Goal: Ask a question: Seek information or help from site administrators or community

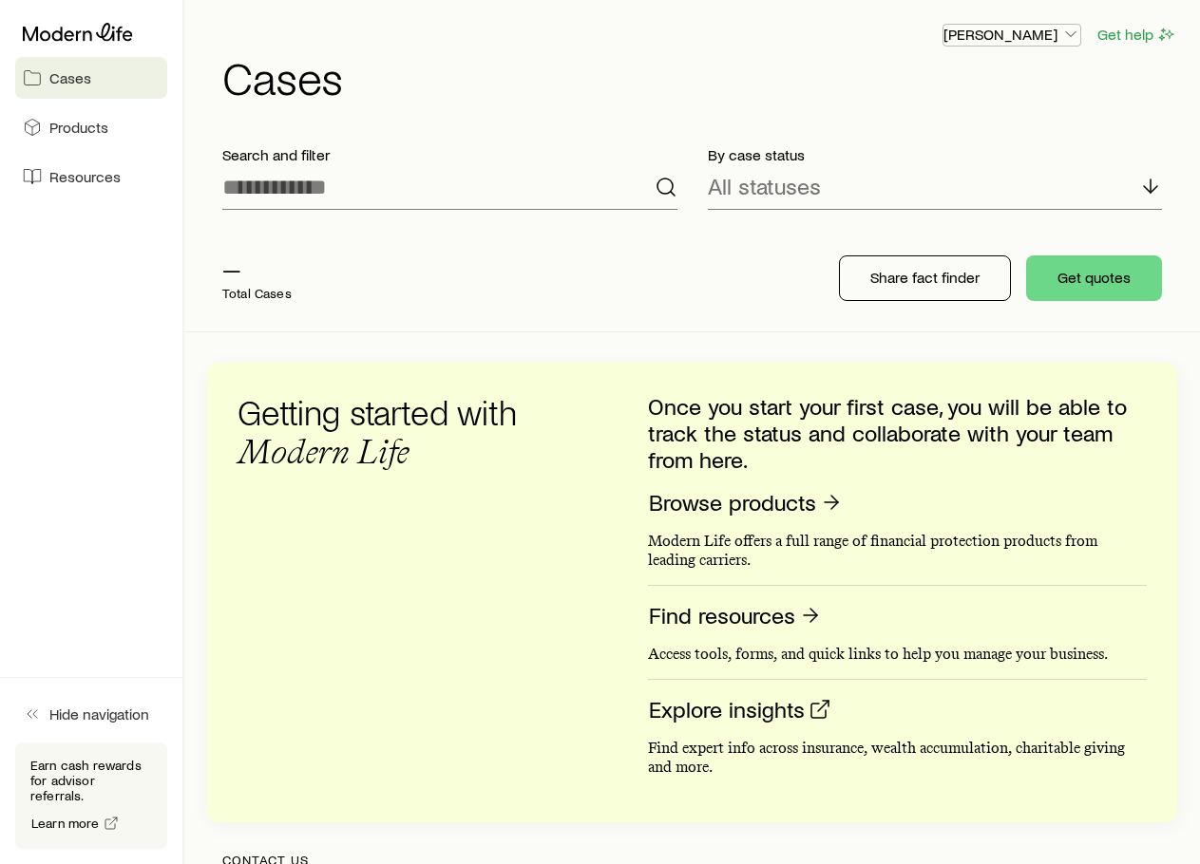
click at [1006, 29] on p "Parker Babbe" at bounding box center [1011, 34] width 137 height 19
click at [998, 82] on span "Licenses and contracts" at bounding box center [974, 86] width 156 height 19
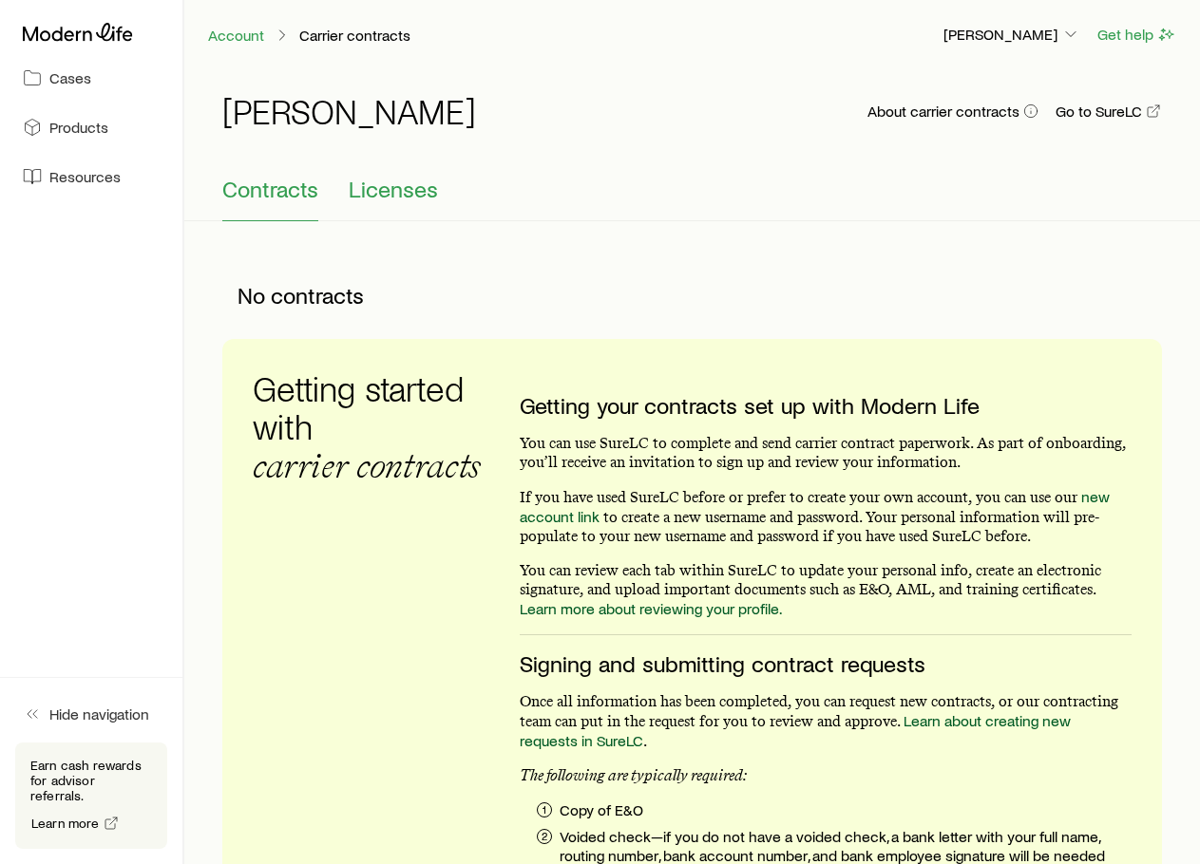
click at [383, 195] on span "Licenses" at bounding box center [393, 189] width 89 height 27
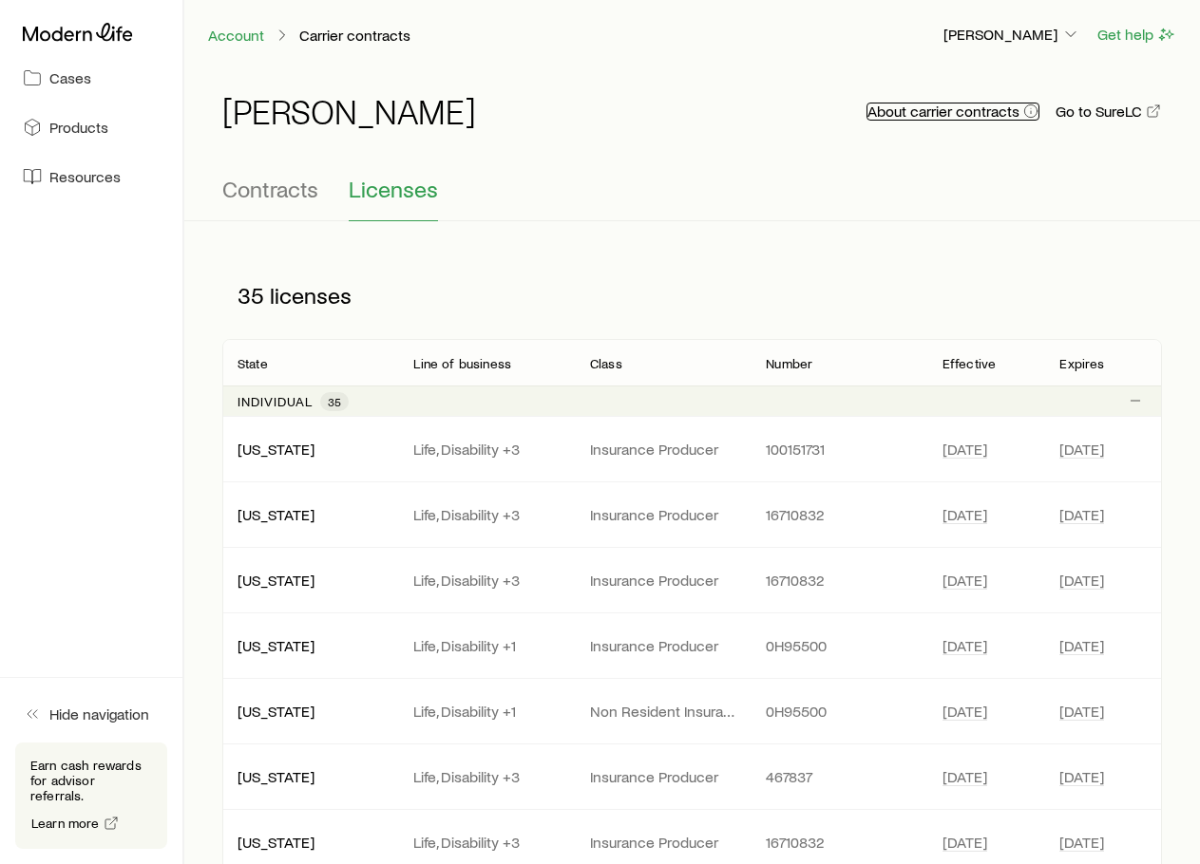
click at [995, 116] on button "About carrier contracts" at bounding box center [952, 112] width 173 height 18
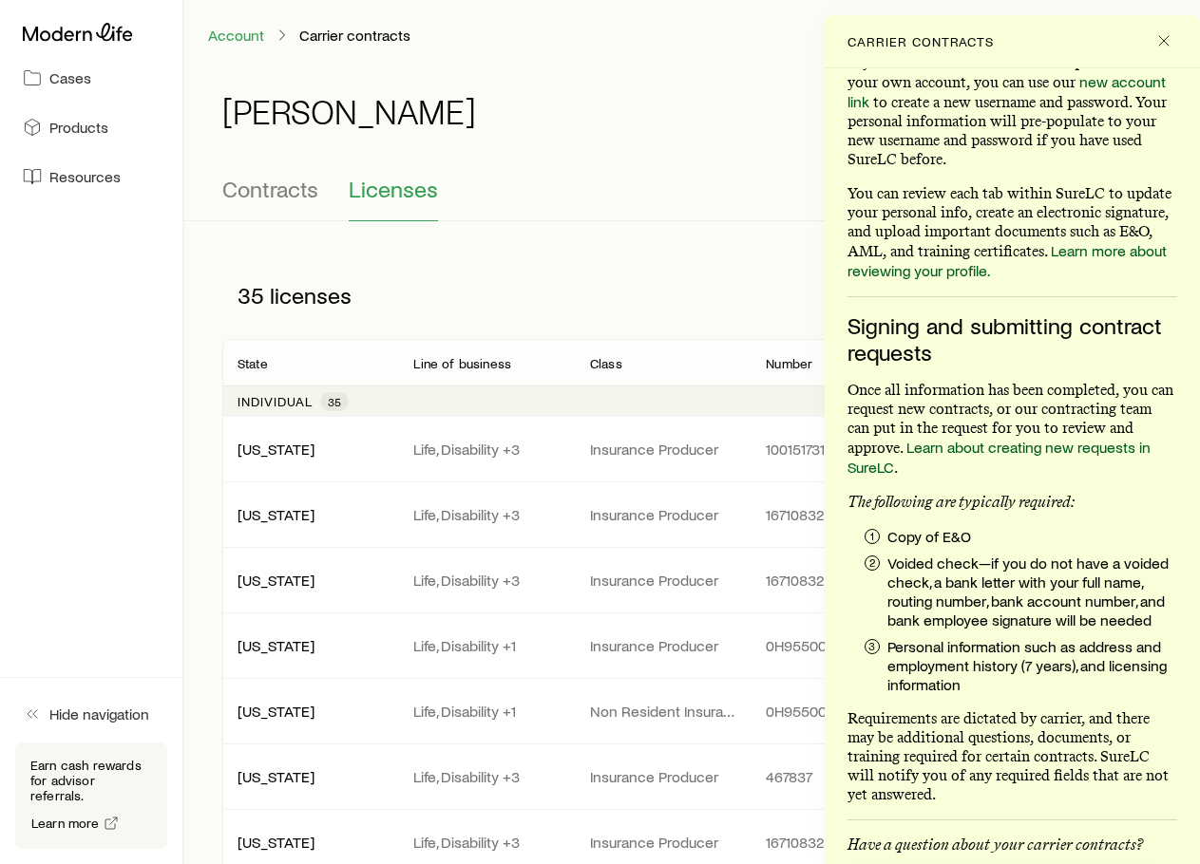
scroll to position [377, 0]
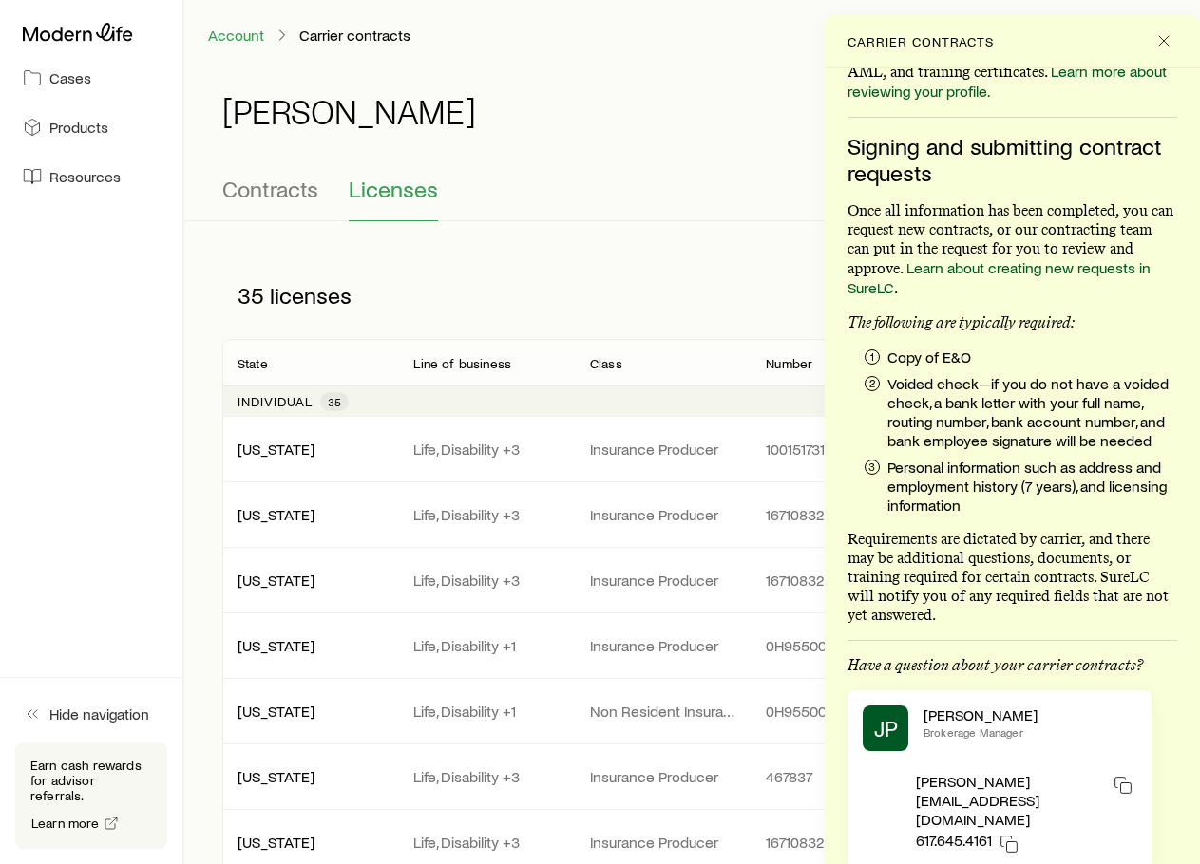
click at [594, 194] on div "Contracts Licenses" at bounding box center [691, 199] width 939 height 46
click at [1168, 45] on line "Close" at bounding box center [1163, 40] width 9 height 9
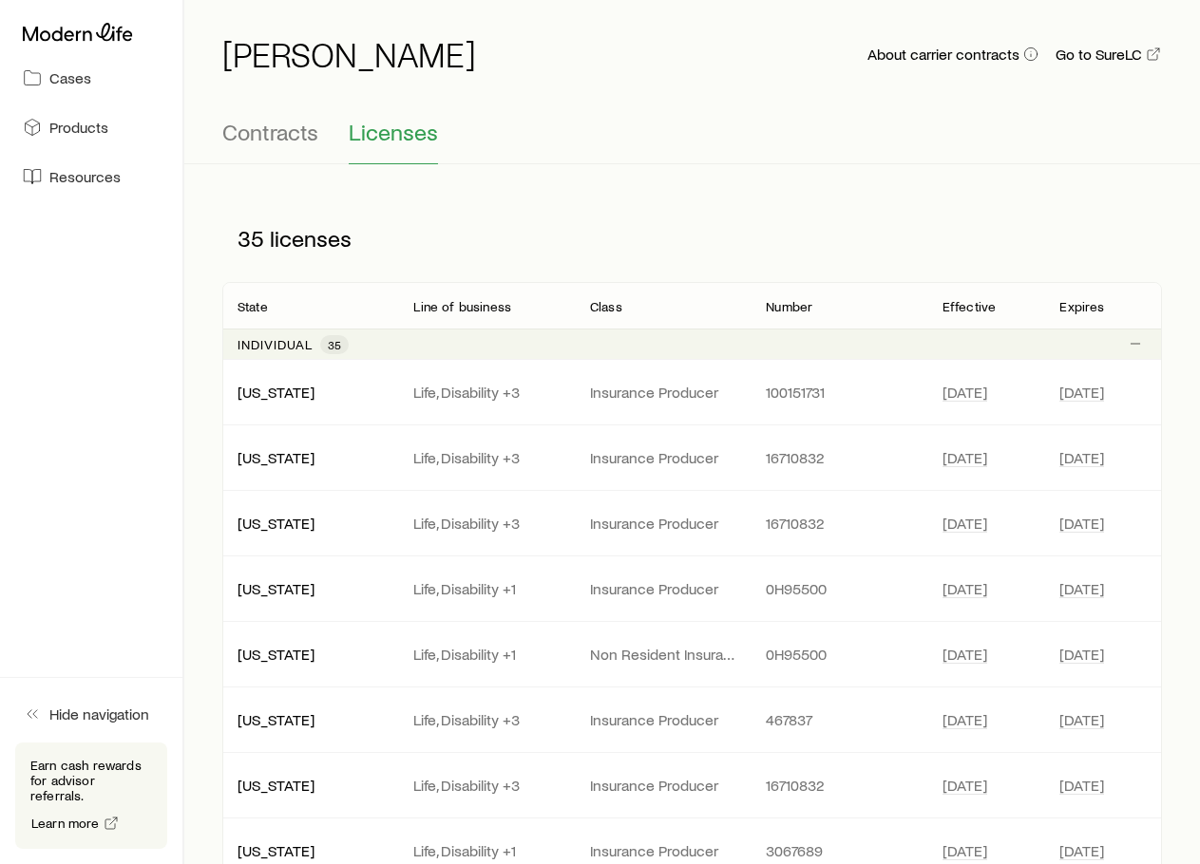
scroll to position [0, 0]
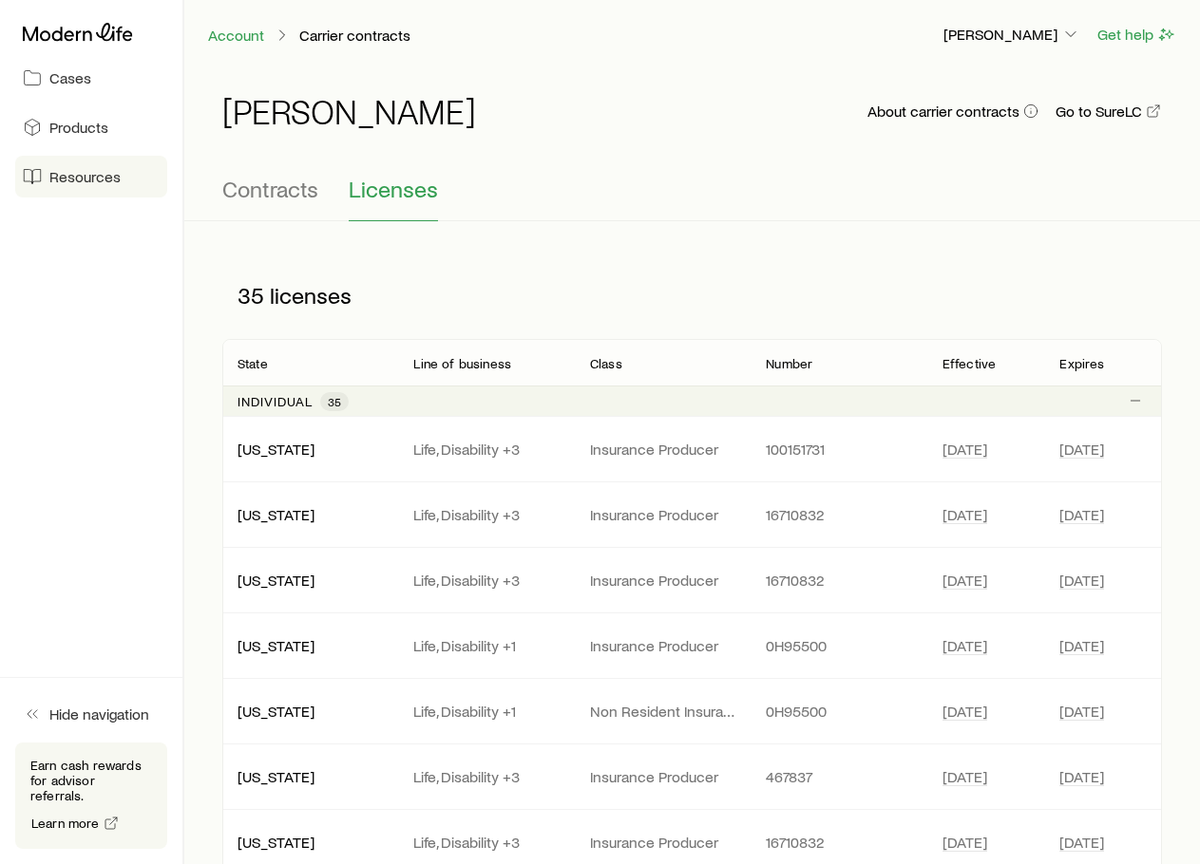
click at [84, 181] on span "Resources" at bounding box center [84, 176] width 71 height 19
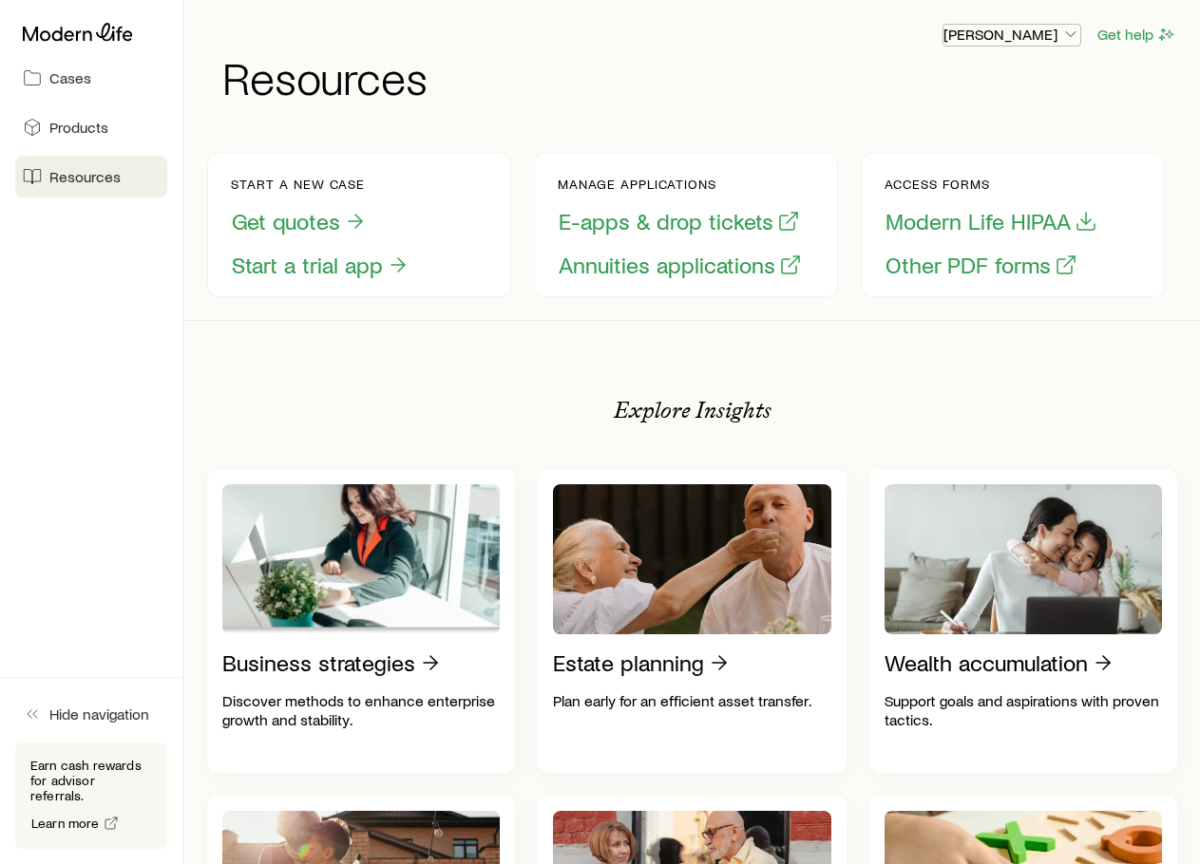
click at [1056, 33] on p "Parker Babbe" at bounding box center [1011, 34] width 137 height 19
click at [986, 131] on span "Track payments" at bounding box center [948, 136] width 105 height 19
click at [1018, 37] on p "Parker Babbe" at bounding box center [1011, 34] width 137 height 19
click at [1018, 36] on p "Parker Babbe" at bounding box center [1011, 34] width 137 height 19
click at [1138, 30] on button "Get help" at bounding box center [1136, 35] width 81 height 22
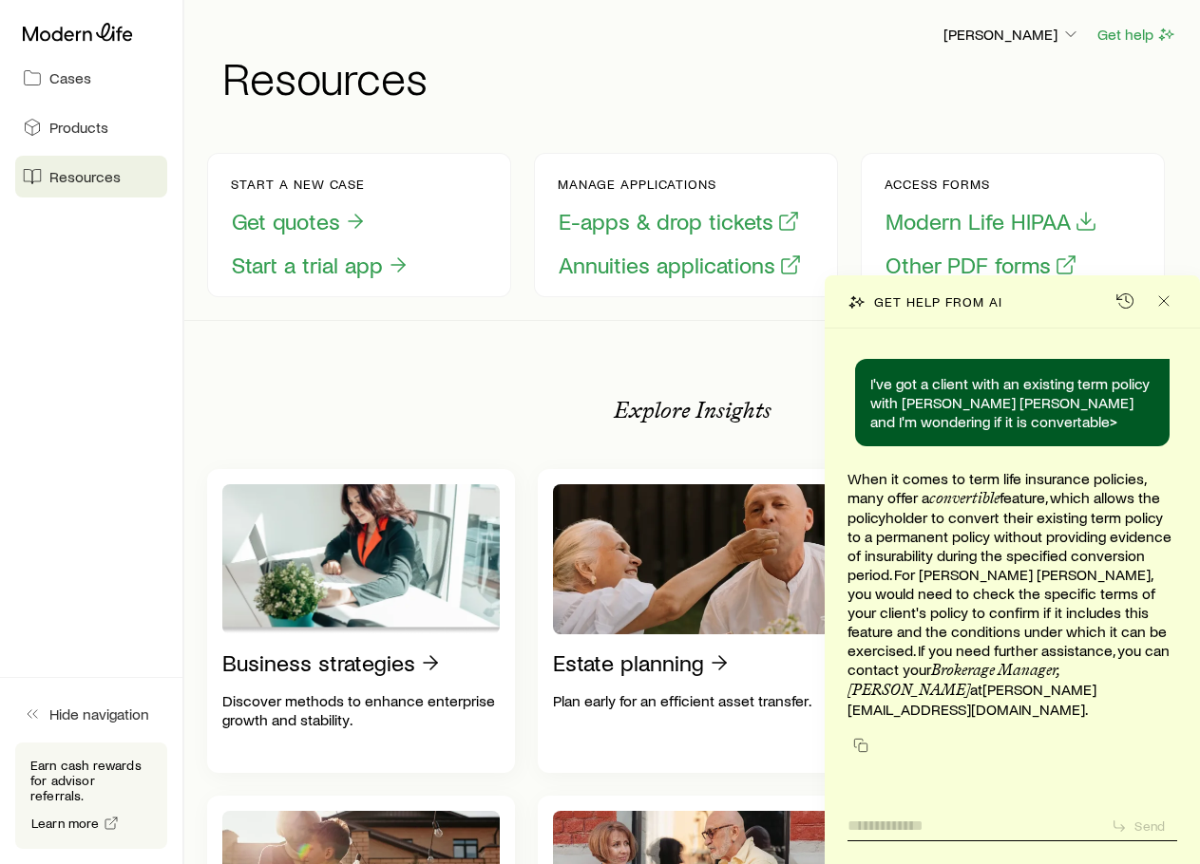
click at [964, 819] on textarea at bounding box center [971, 820] width 248 height 29
type textarea "**********"
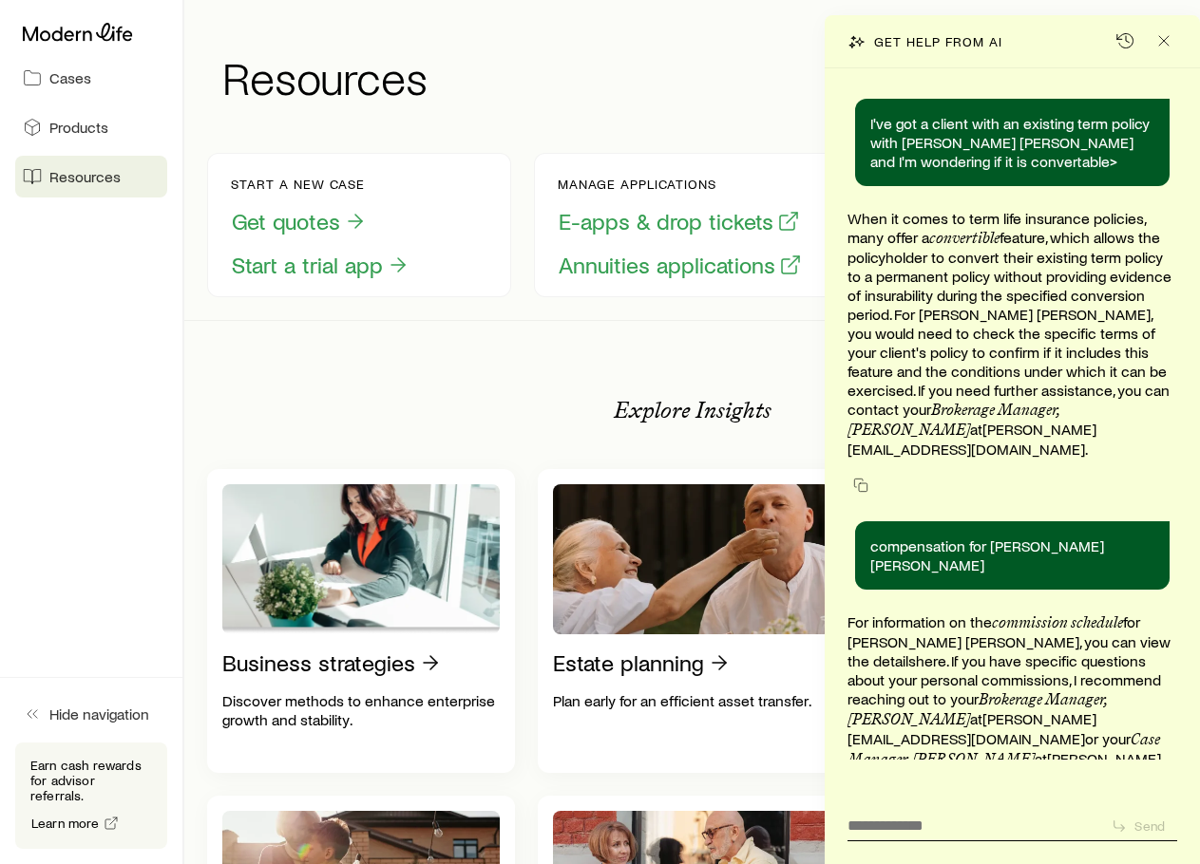
click at [946, 652] on link "here" at bounding box center [931, 661] width 30 height 18
